Goal: Communication & Community: Answer question/provide support

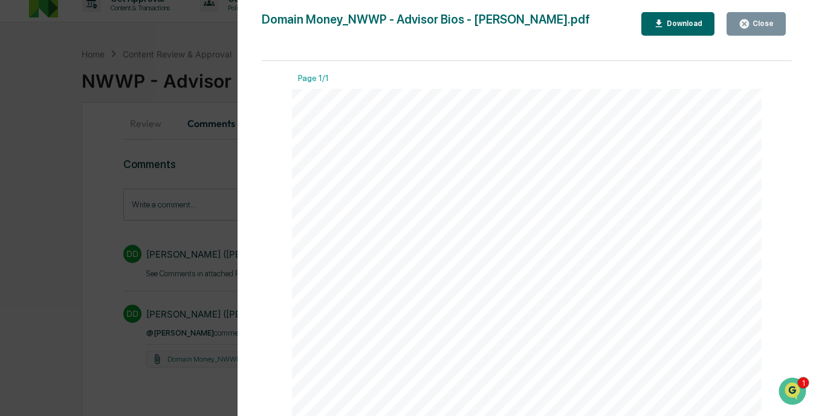
click at [668, 27] on div "Download" at bounding box center [684, 23] width 38 height 8
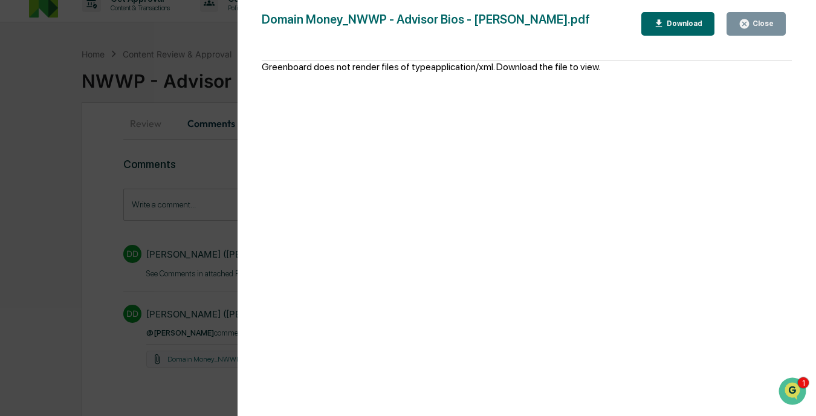
click at [754, 21] on div "Close" at bounding box center [762, 23] width 24 height 8
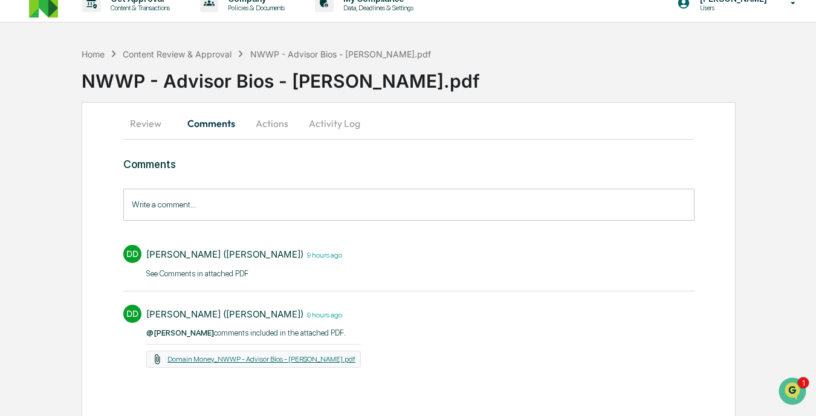
click at [244, 355] on link "Domain Money_NWWP - Advisor Bios - Kevin.pdf" at bounding box center [262, 359] width 188 height 8
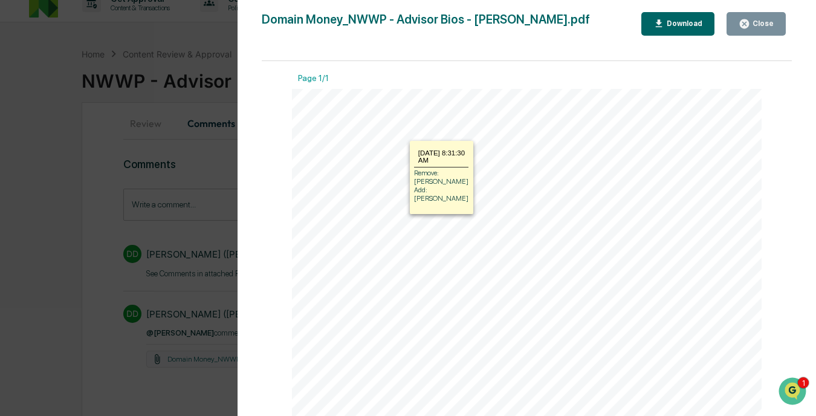
click at [368, 147] on section at bounding box center [365, 150] width 73 height 19
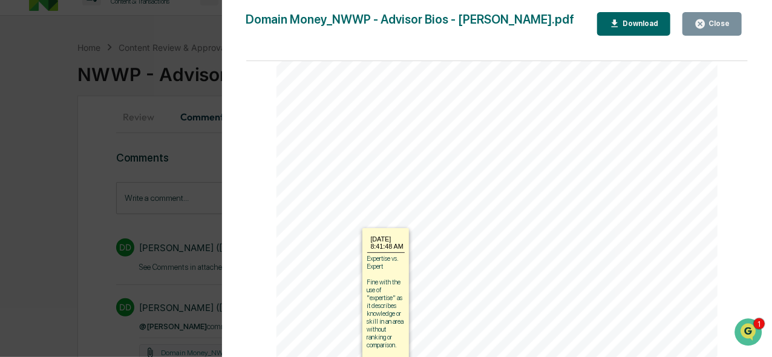
scroll to position [301, 0]
click at [327, 234] on section at bounding box center [334, 236] width 43 height 15
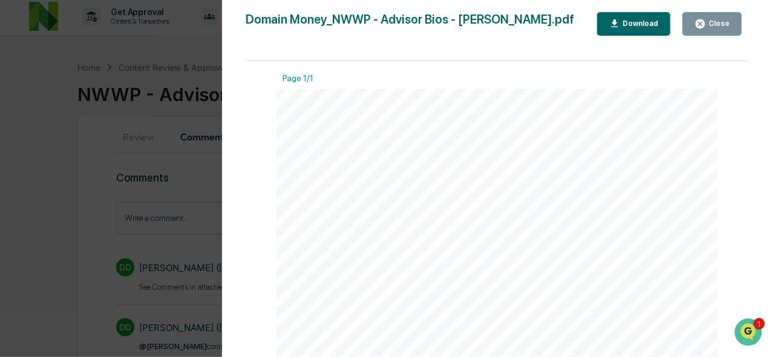
scroll to position [0, 0]
click at [711, 21] on div "Close" at bounding box center [718, 23] width 24 height 8
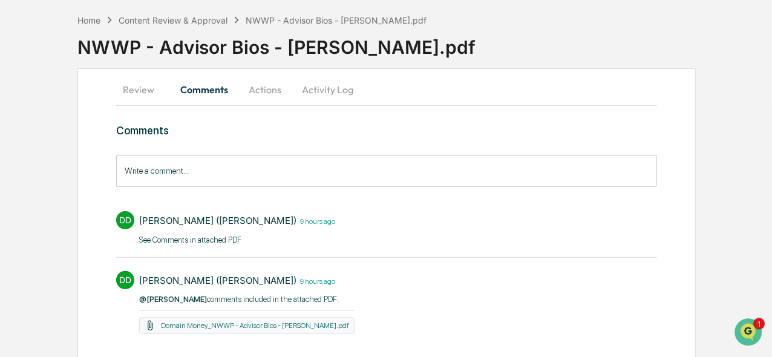
scroll to position [76, 0]
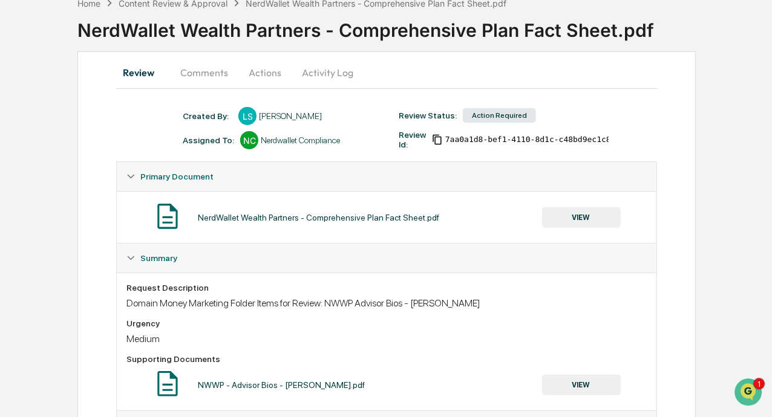
scroll to position [45, 0]
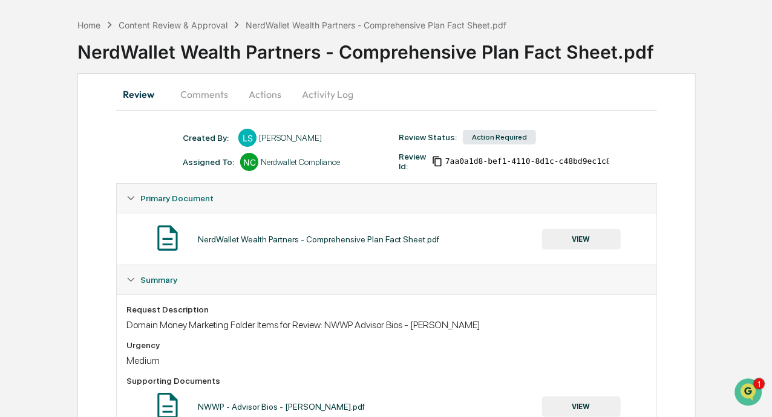
click at [215, 92] on button "Comments" at bounding box center [204, 94] width 67 height 29
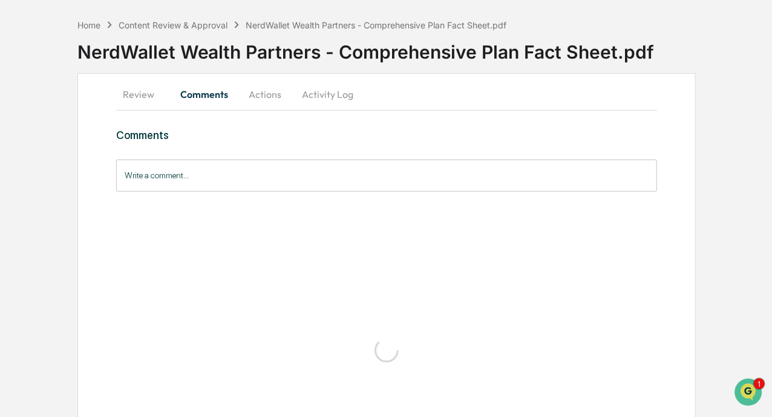
scroll to position [0, 0]
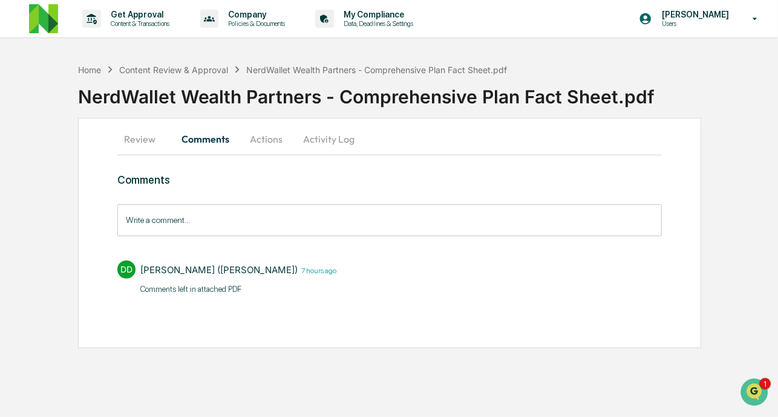
click at [138, 140] on button "Review" at bounding box center [144, 139] width 54 height 29
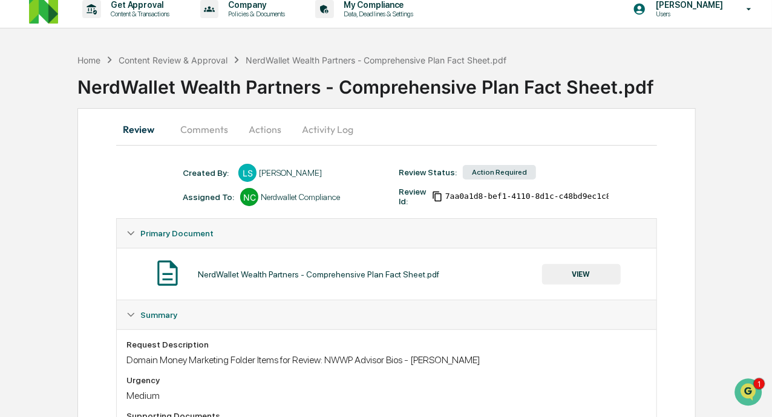
scroll to position [26, 0]
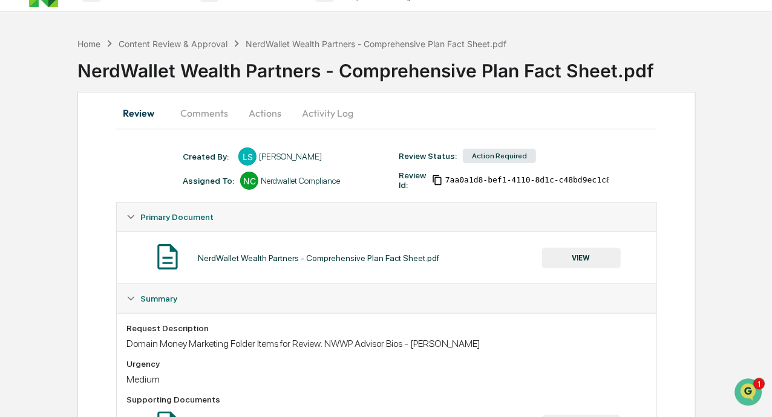
click at [581, 259] on button "VIEW" at bounding box center [581, 258] width 79 height 21
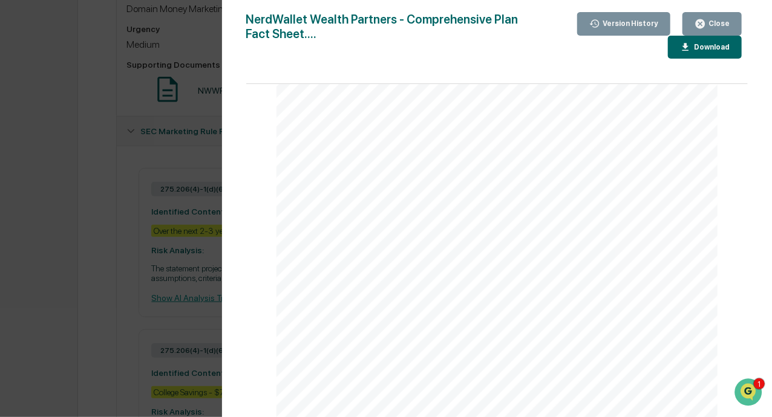
scroll to position [389, 0]
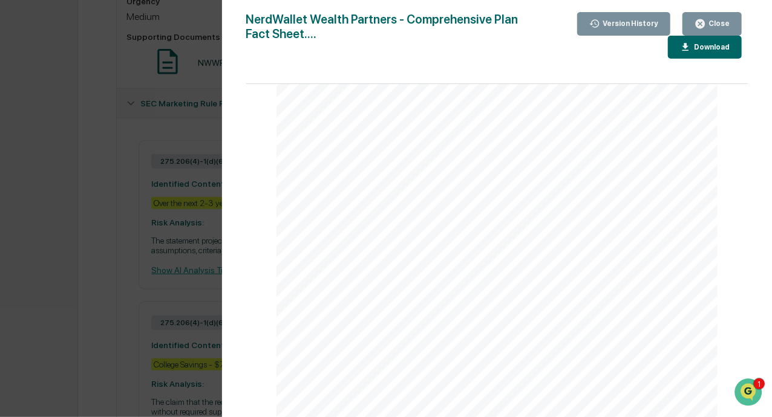
click at [475, 232] on div at bounding box center [496, 132] width 441 height 571
click at [706, 15] on button "Close" at bounding box center [711, 24] width 59 height 24
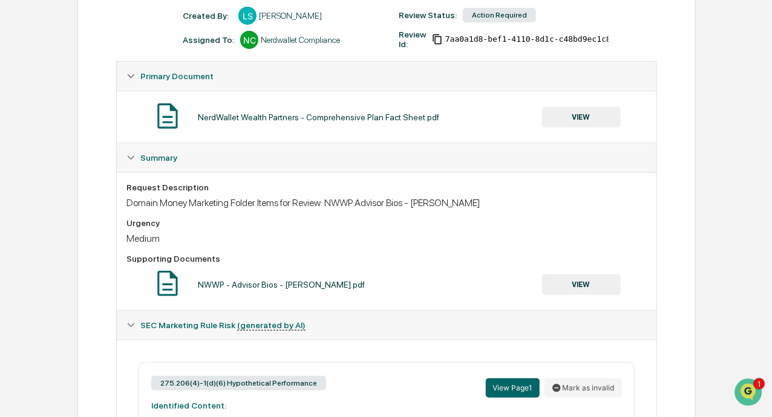
scroll to position [305, 0]
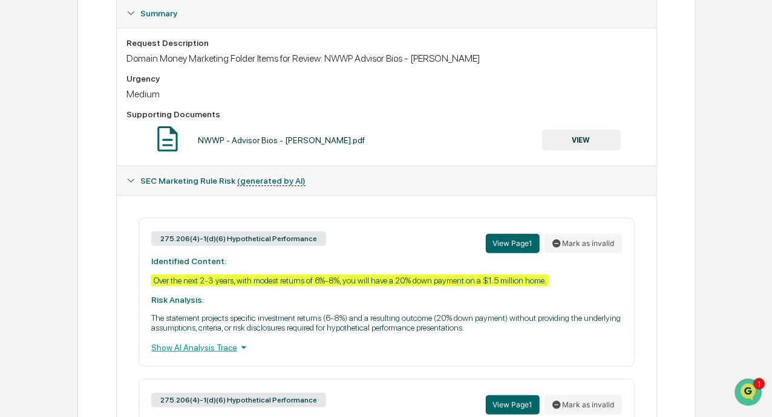
scroll to position [314, 0]
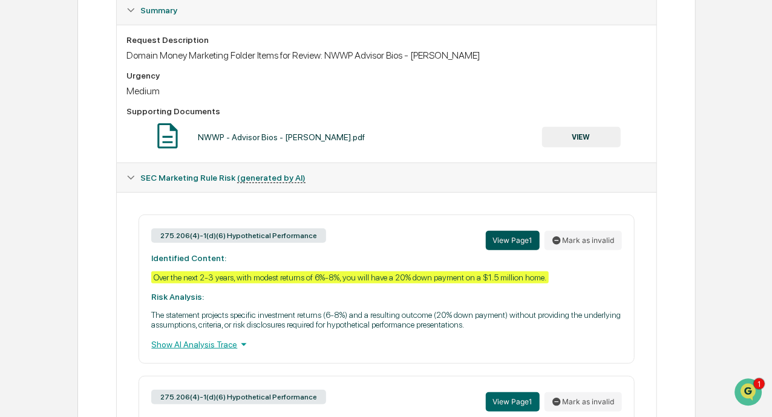
click at [521, 238] on button "View Page 1" at bounding box center [513, 240] width 54 height 19
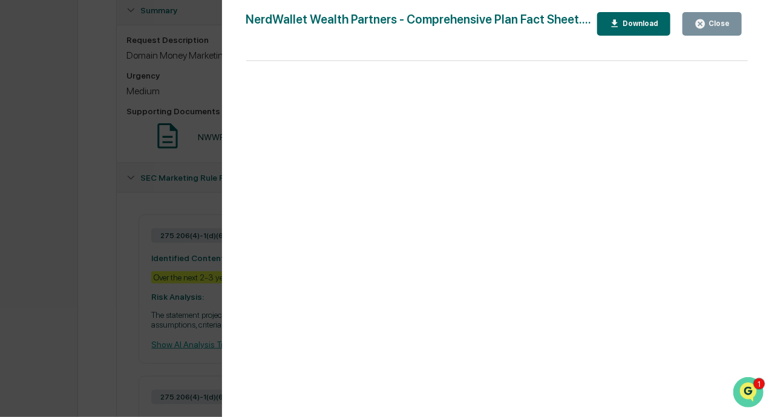
click at [742, 395] on icon "Open customer support" at bounding box center [747, 407] width 30 height 30
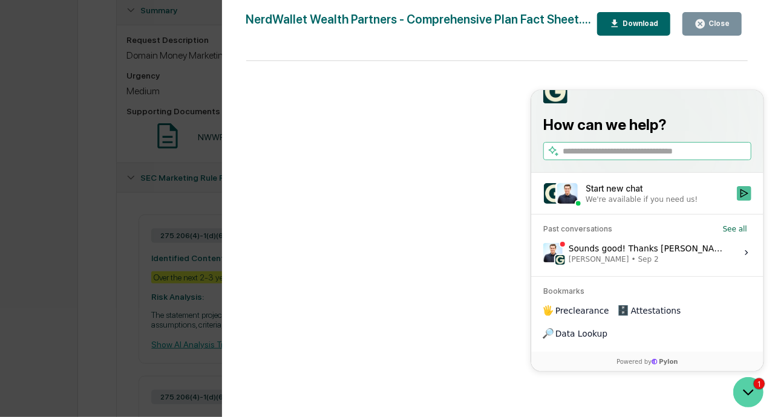
click at [754, 392] on icon "Open customer support" at bounding box center [747, 392] width 30 height 30
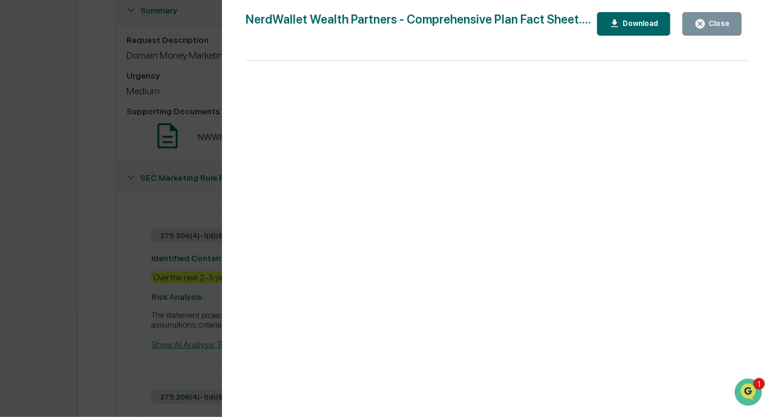
click at [53, 138] on div "Version History 09/02/2025, 05:21 PM Lauren Sterling NerdWallet Wealth Partners…" at bounding box center [386, 208] width 772 height 417
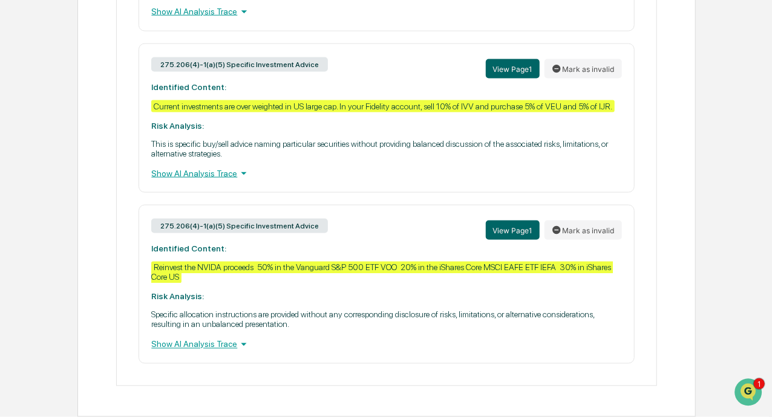
scroll to position [824, 0]
click at [244, 343] on icon at bounding box center [243, 344] width 13 height 13
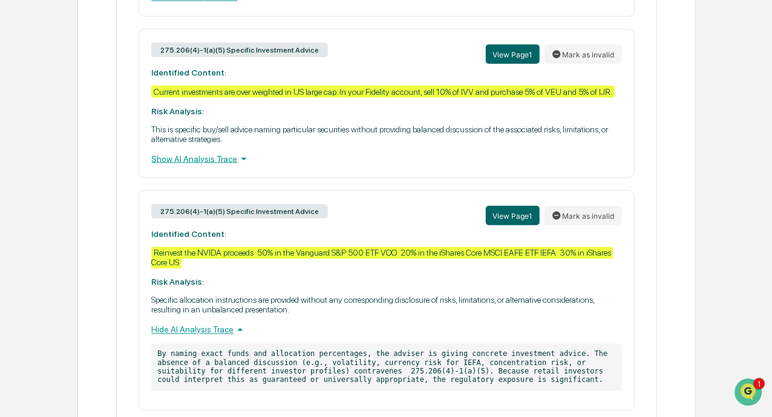
click at [246, 337] on icon at bounding box center [239, 330] width 13 height 13
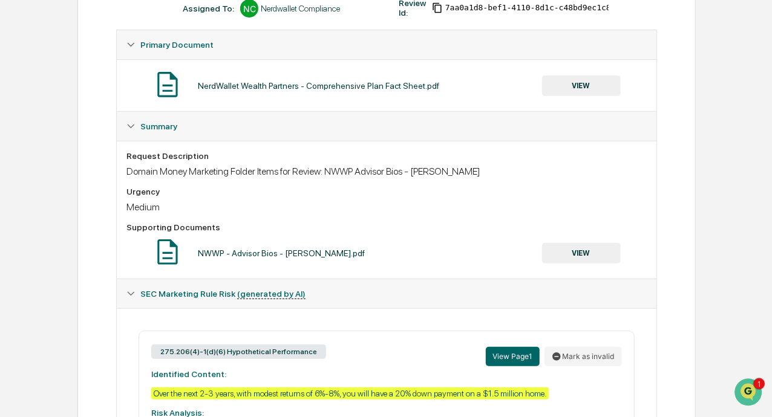
scroll to position [186, 0]
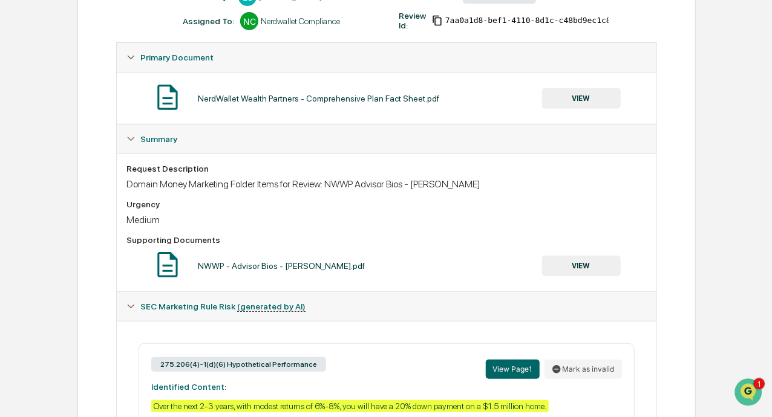
click at [164, 103] on img at bounding box center [167, 97] width 30 height 30
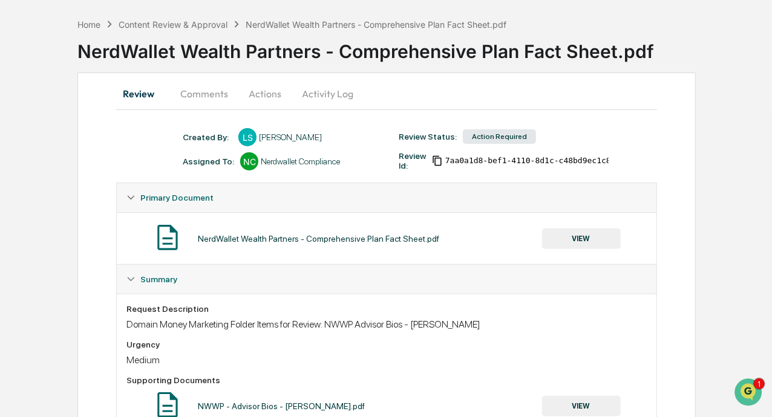
scroll to position [0, 0]
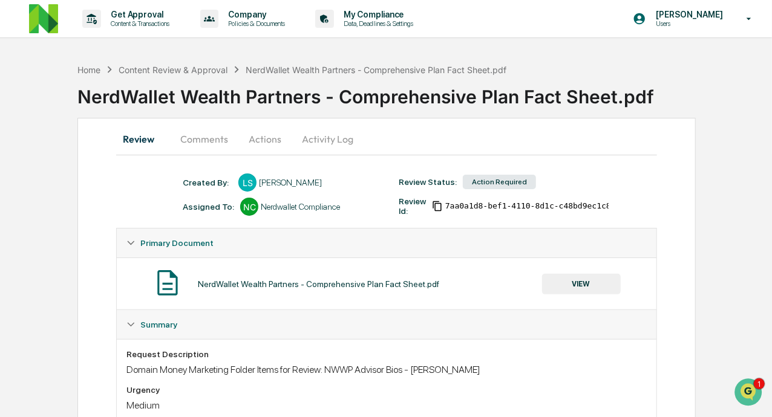
click at [203, 133] on button "Comments" at bounding box center [204, 139] width 67 height 29
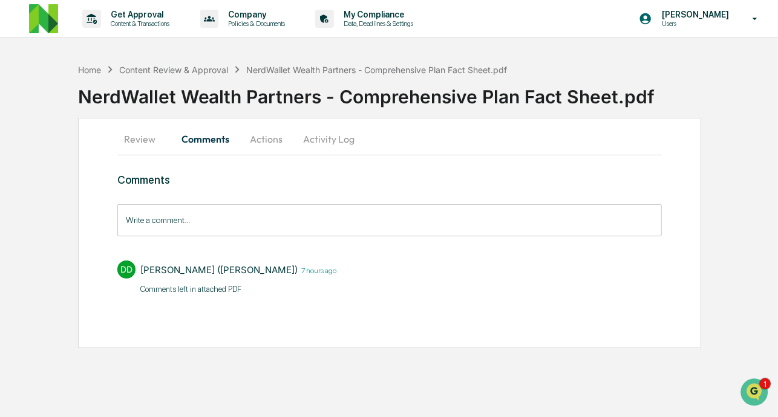
click at [265, 138] on button "Actions" at bounding box center [266, 139] width 54 height 29
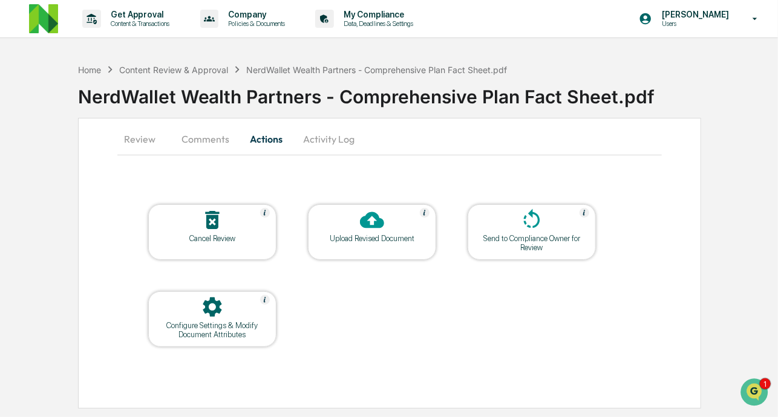
click at [321, 143] on button "Activity Log" at bounding box center [328, 139] width 71 height 29
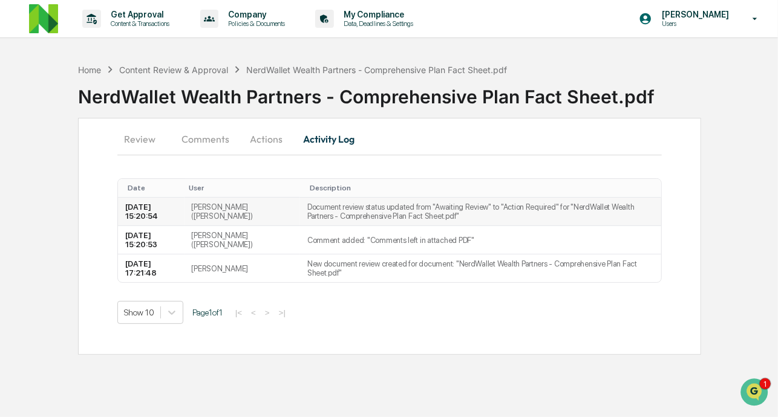
click at [310, 212] on td "Document review status updated from "Awaiting Review" to "Action Required" for …" at bounding box center [480, 212] width 361 height 28
click at [139, 142] on button "Review" at bounding box center [144, 139] width 54 height 29
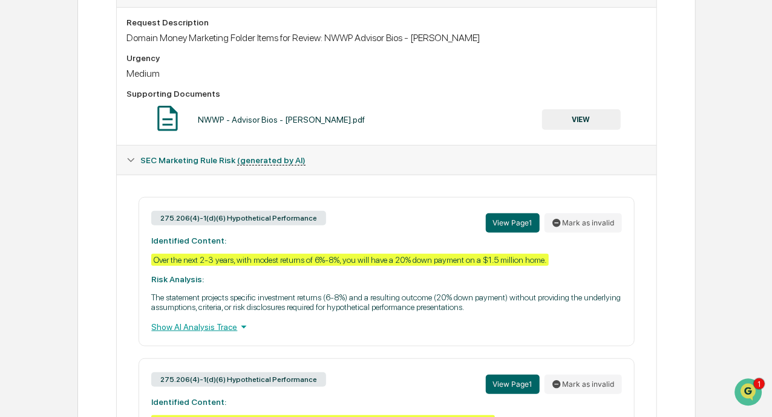
scroll to position [335, 0]
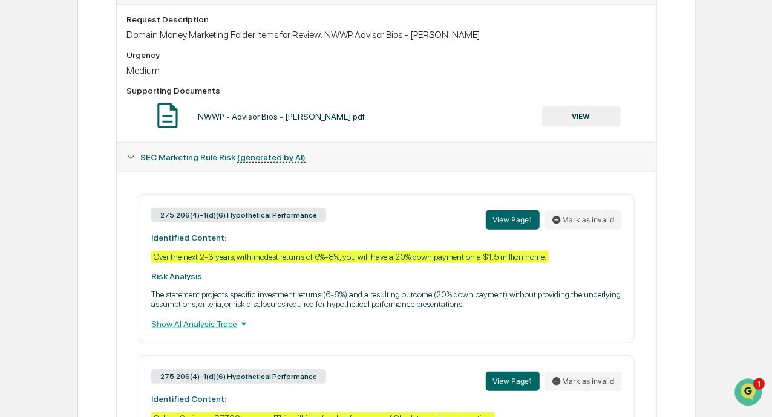
click at [571, 115] on button "VIEW" at bounding box center [581, 116] width 79 height 21
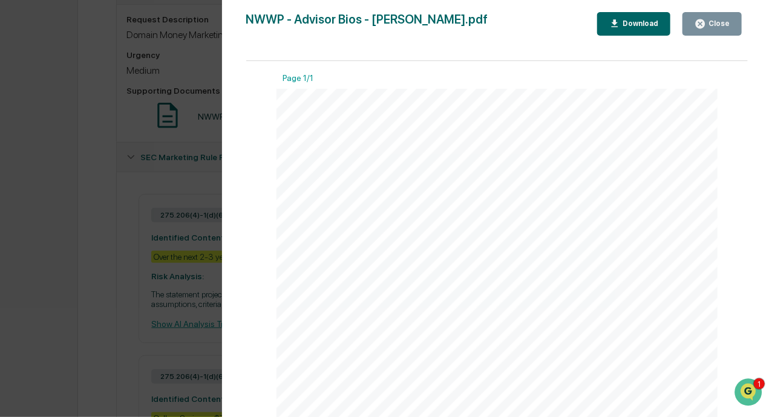
click at [706, 24] on icon "button" at bounding box center [699, 23] width 11 height 11
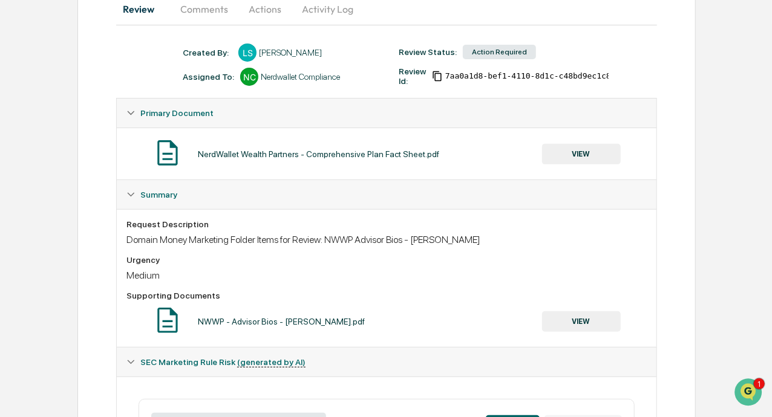
scroll to position [112, 0]
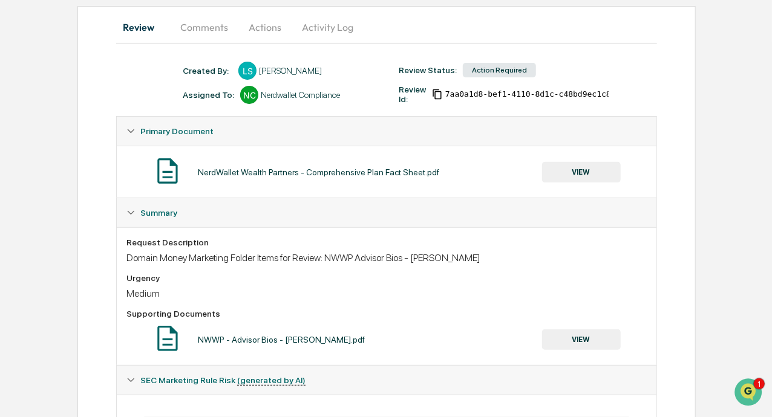
click at [571, 172] on button "VIEW" at bounding box center [581, 172] width 79 height 21
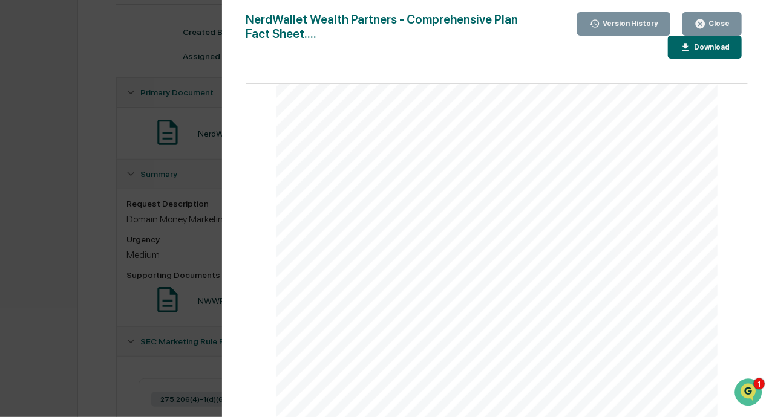
scroll to position [308, 0]
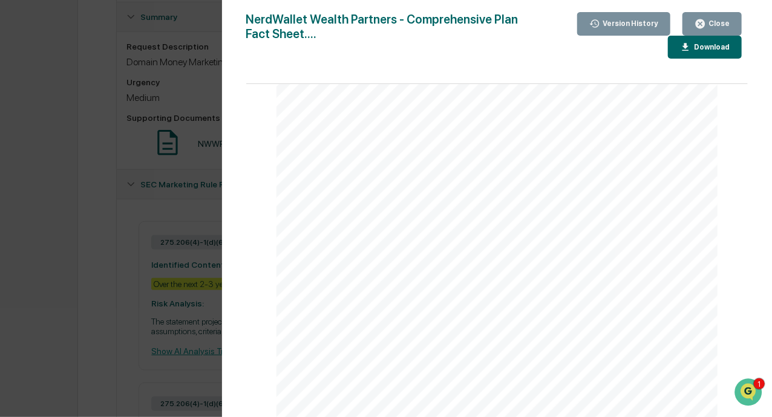
click at [559, 183] on div at bounding box center [496, 132] width 441 height 571
click at [699, 24] on icon "button" at bounding box center [699, 23] width 9 height 9
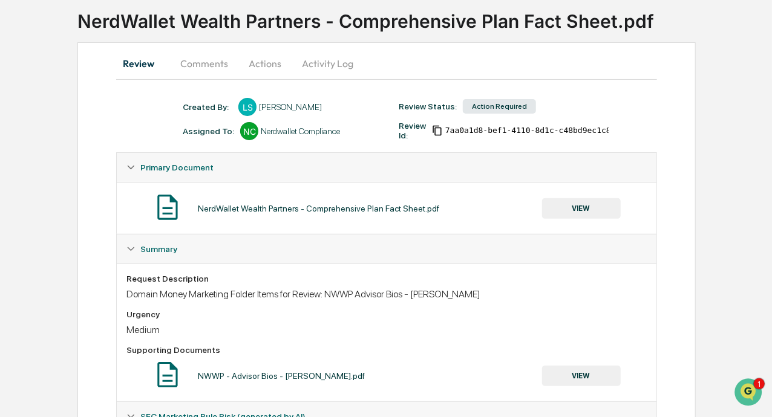
scroll to position [275, 0]
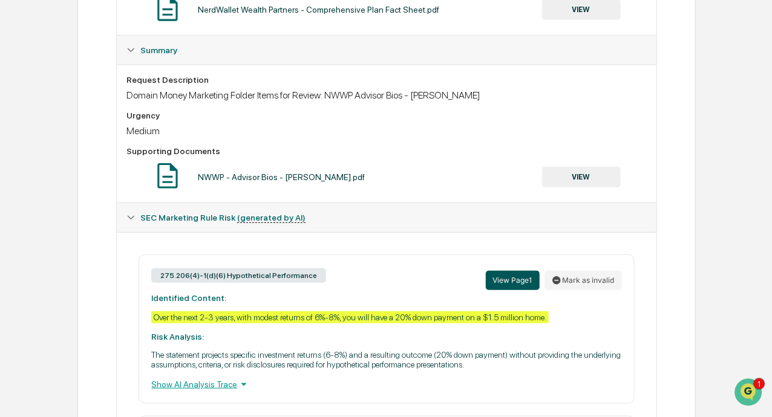
click at [502, 285] on button "View Page 1" at bounding box center [513, 280] width 54 height 19
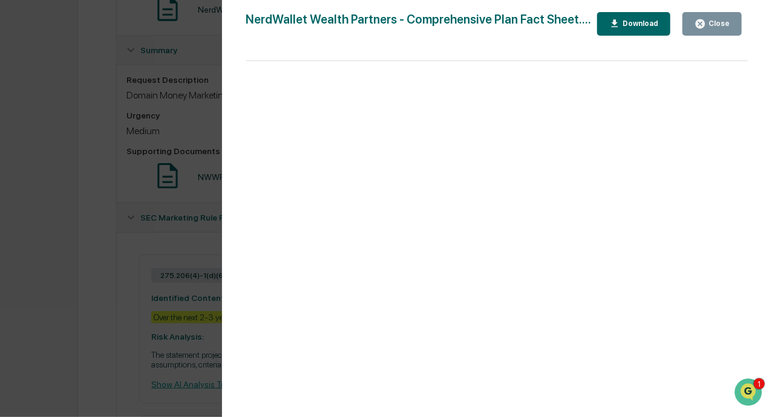
click at [55, 227] on div "Version History [DATE] 05:21 PM [PERSON_NAME] NerdWallet Wealth Partners - Comp…" at bounding box center [386, 208] width 772 height 417
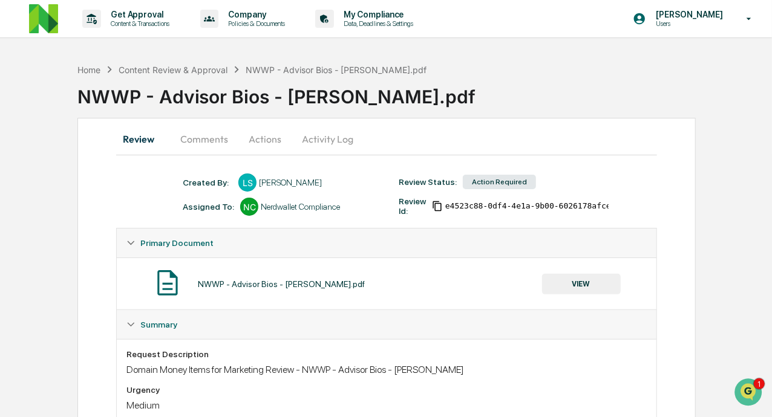
click at [202, 134] on button "Comments" at bounding box center [204, 139] width 67 height 29
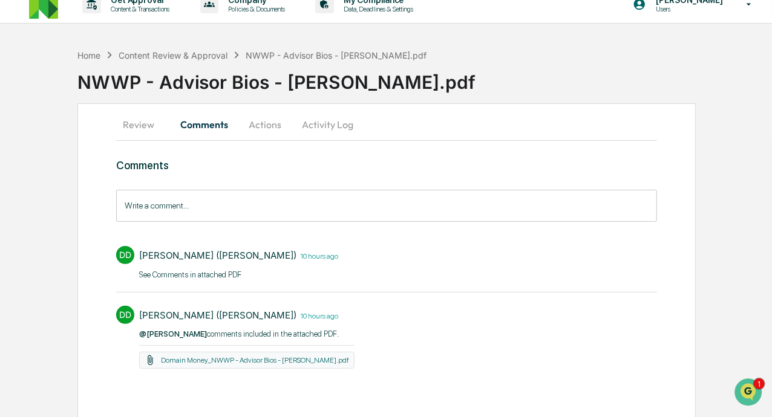
scroll to position [15, 0]
click at [226, 359] on link "Domain Money_NWWP - Advisor Bios - Kevin.pdf" at bounding box center [255, 360] width 188 height 8
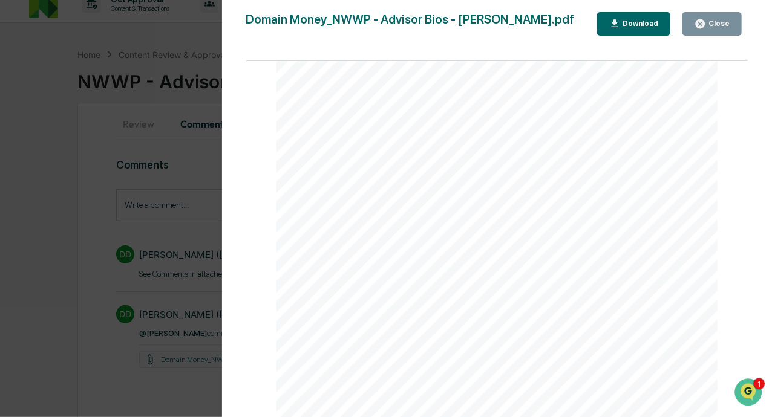
scroll to position [0, 0]
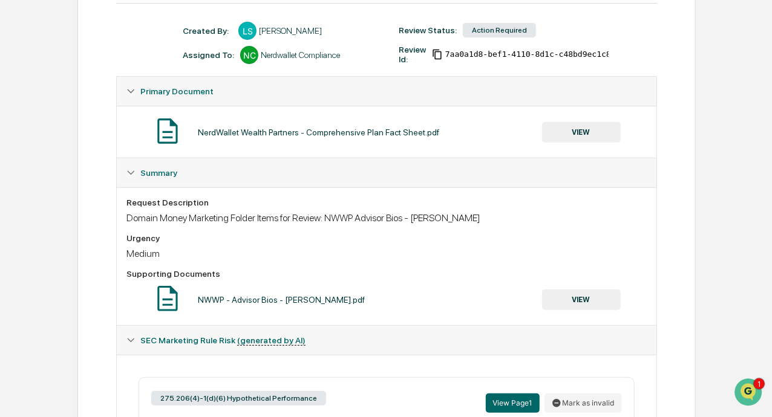
scroll to position [128, 0]
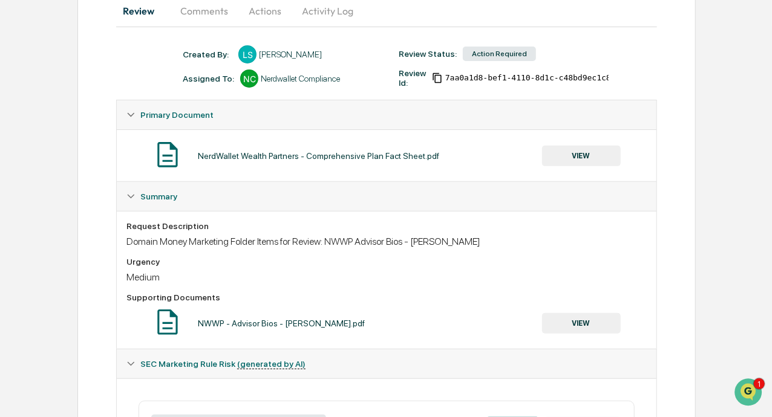
click at [567, 155] on button "VIEW" at bounding box center [581, 156] width 79 height 21
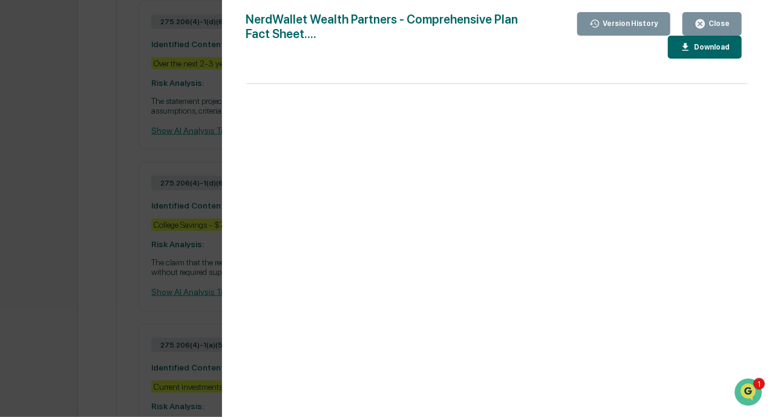
scroll to position [826, 0]
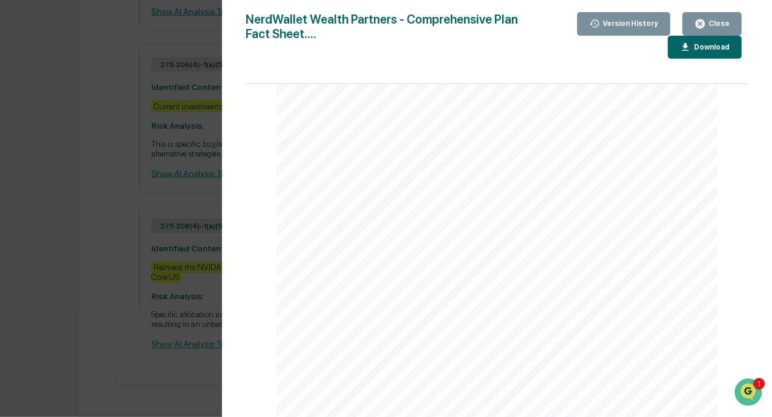
click at [728, 23] on div "Close" at bounding box center [718, 23] width 24 height 8
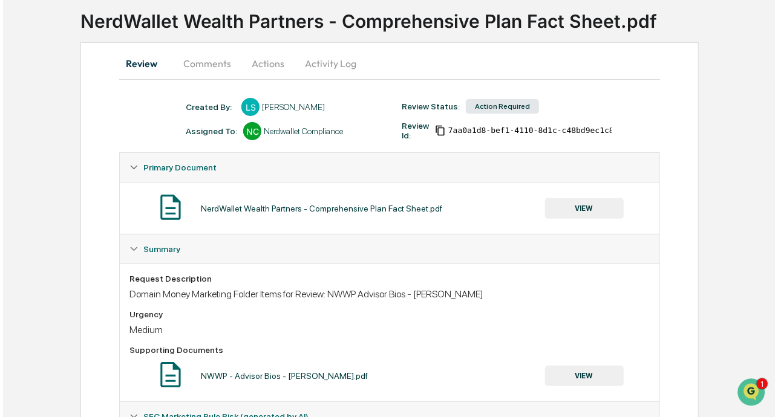
scroll to position [0, 0]
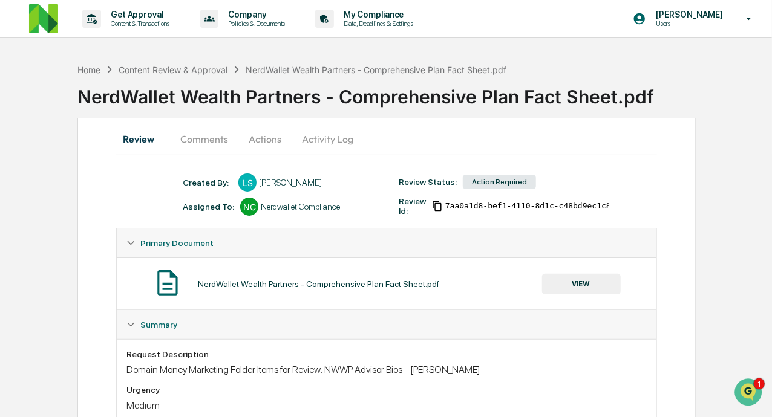
click at [209, 141] on button "Comments" at bounding box center [204, 139] width 67 height 29
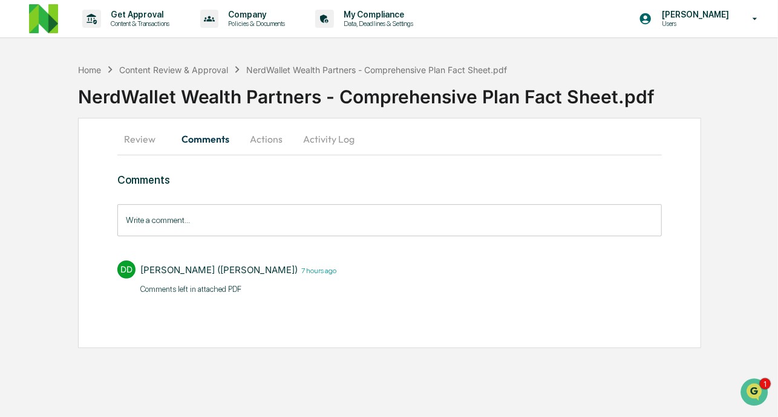
click at [276, 134] on button "Actions" at bounding box center [266, 139] width 54 height 29
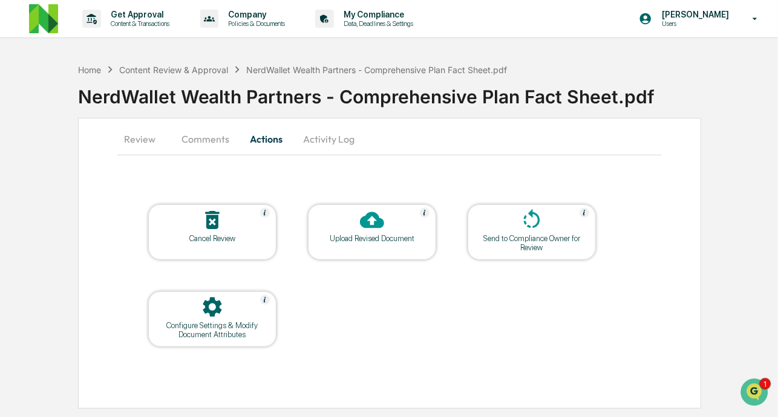
click at [328, 138] on button "Activity Log" at bounding box center [328, 139] width 71 height 29
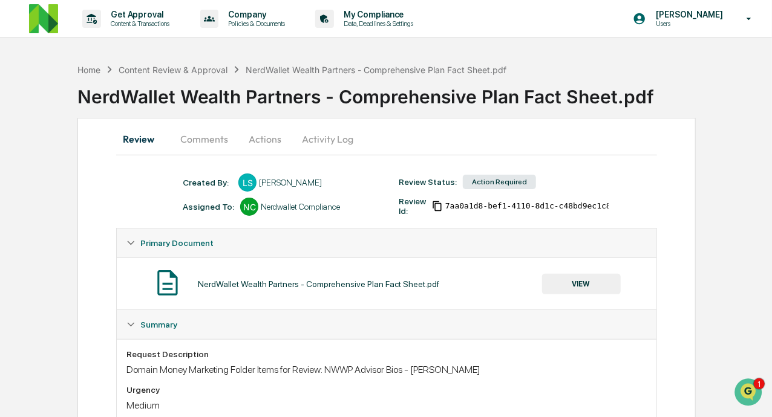
click at [220, 142] on button "Comments" at bounding box center [204, 139] width 67 height 29
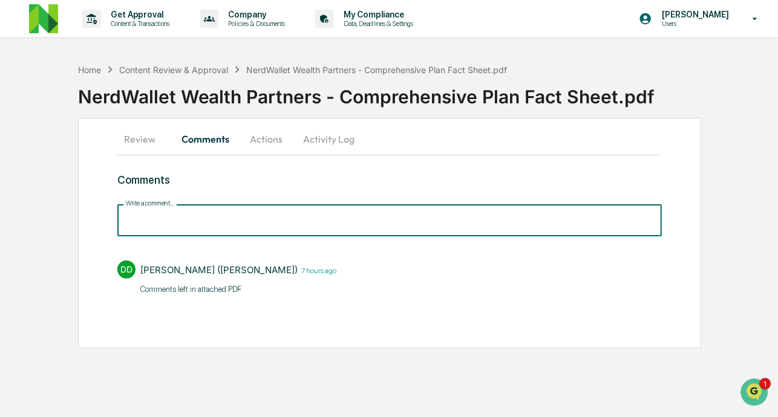
click at [232, 220] on input "Write a comment..." at bounding box center [389, 220] width 544 height 32
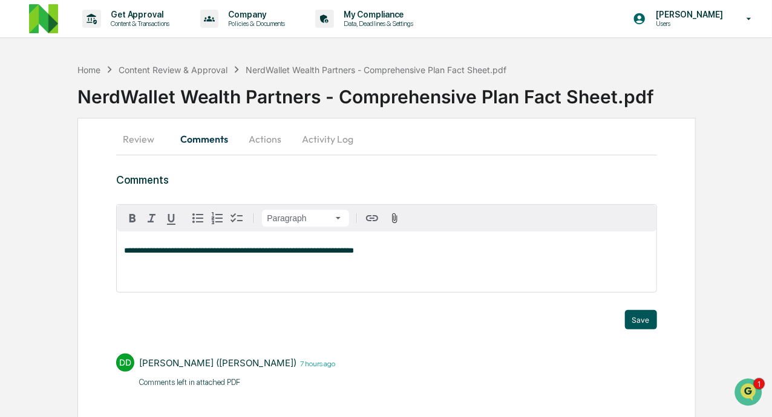
click at [640, 317] on button "Save" at bounding box center [641, 319] width 32 height 19
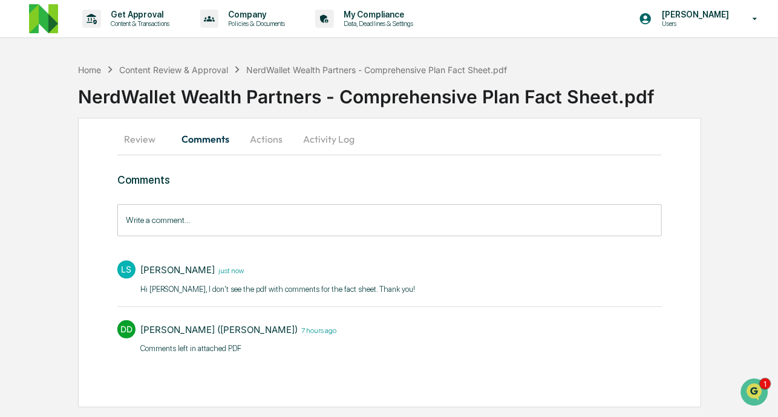
click at [389, 298] on div "Lauren Sterling just now Hi DeeAnn, I don't see the pdf with comments for the f…" at bounding box center [277, 280] width 275 height 39
click at [223, 270] on time "just now" at bounding box center [229, 270] width 29 height 10
click at [174, 282] on div "Lauren Sterling just now Hi DeeAnn, I don't see the pdf with comments for the f…" at bounding box center [277, 280] width 275 height 39
click at [164, 284] on p "Hi DeeAnn, I don't see the pdf with comments for the fact sheet. Thank you!​" at bounding box center [277, 290] width 275 height 12
click at [225, 271] on time "just now" at bounding box center [229, 270] width 29 height 10
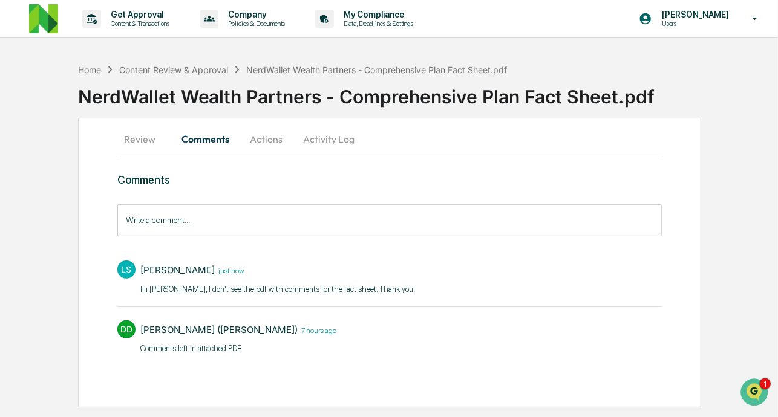
click at [212, 295] on div "Lauren Sterling just now Hi DeeAnn, I don't see the pdf with comments for the f…" at bounding box center [277, 280] width 275 height 39
click at [187, 288] on p "Hi DeeAnn, I don't see the pdf with comments for the fact sheet. Thank you!​" at bounding box center [277, 290] width 275 height 12
click at [175, 229] on input "Write a comment..." at bounding box center [389, 220] width 544 height 32
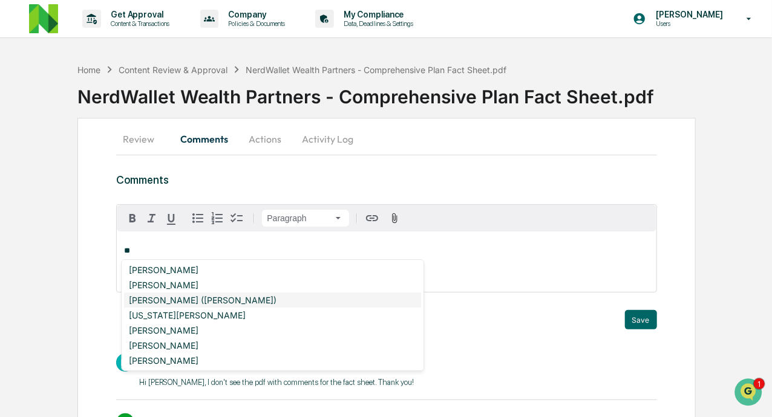
click at [173, 301] on div "[PERSON_NAME] ([PERSON_NAME])" at bounding box center [272, 300] width 297 height 15
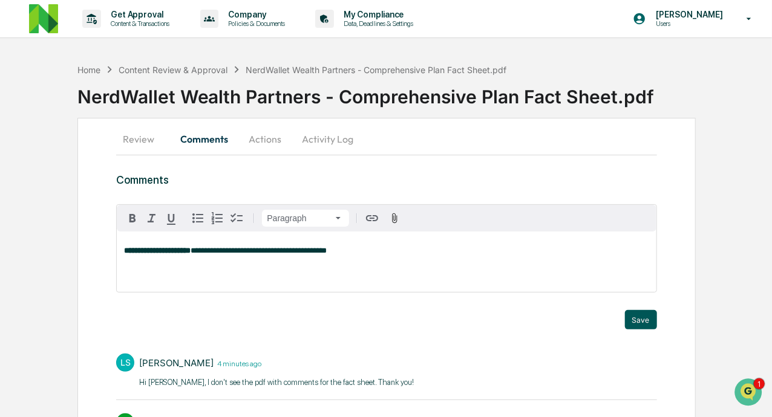
click at [642, 319] on button "Save" at bounding box center [641, 319] width 32 height 19
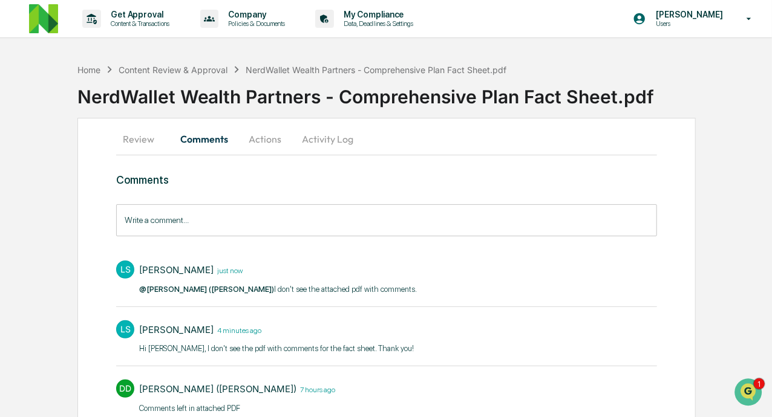
click at [276, 135] on button "Actions" at bounding box center [265, 139] width 54 height 29
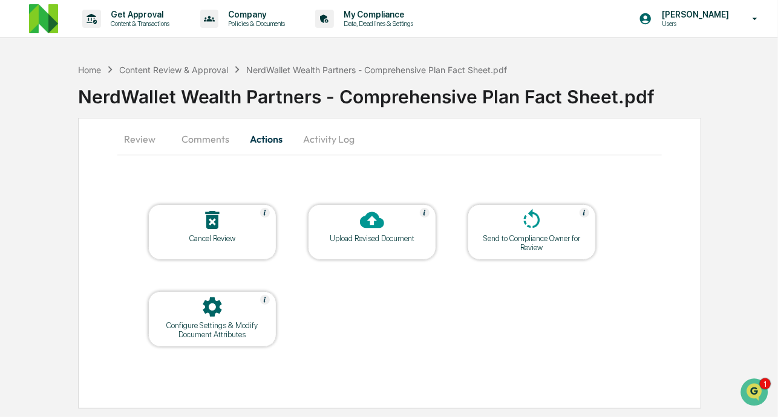
click at [328, 142] on button "Activity Log" at bounding box center [328, 139] width 71 height 29
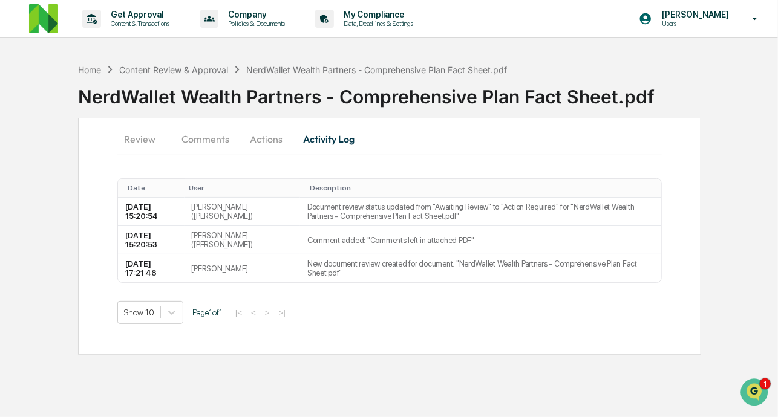
click at [137, 140] on button "Review" at bounding box center [144, 139] width 54 height 29
